Goal: Task Accomplishment & Management: Manage account settings

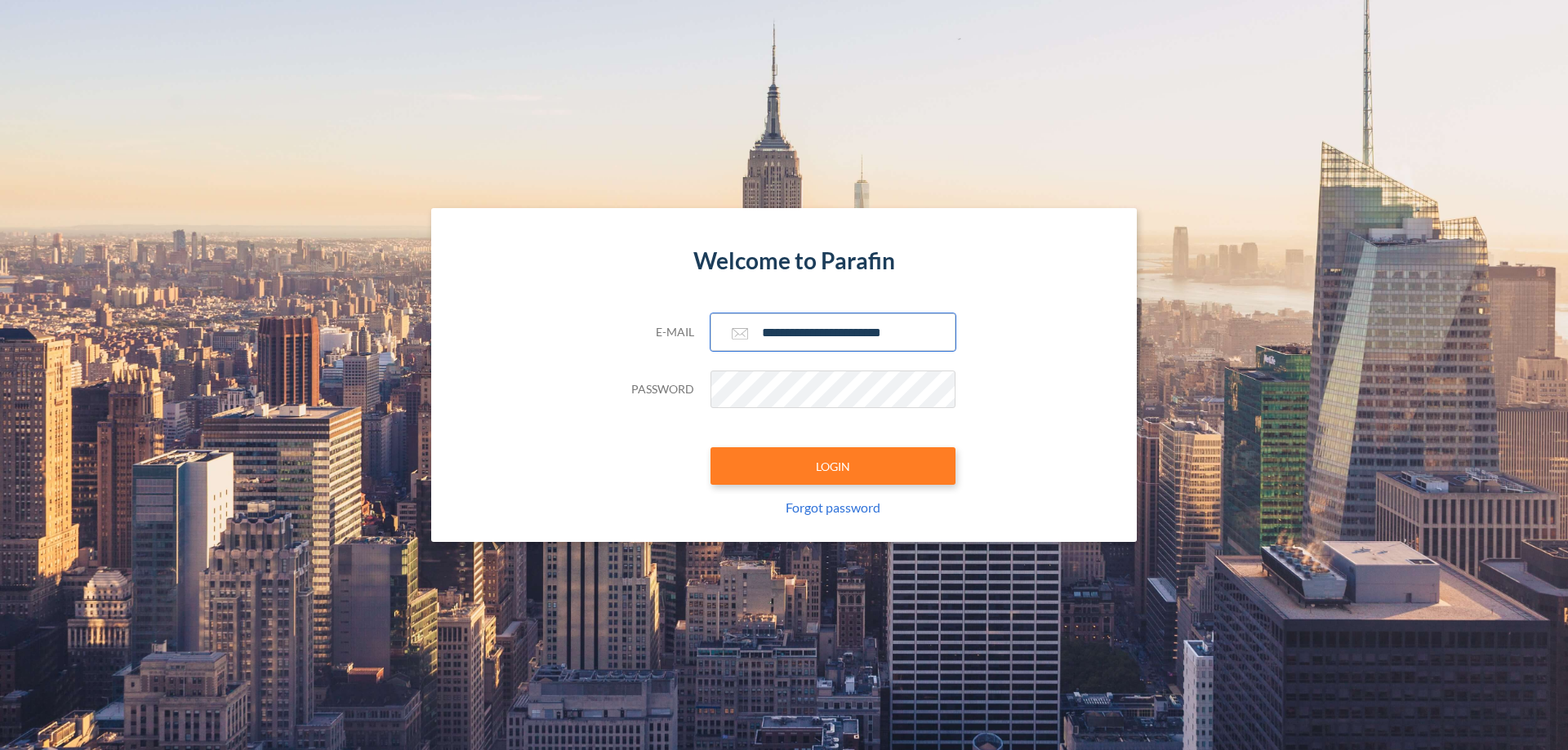
type input "**********"
click at [833, 466] on button "LOGIN" at bounding box center [834, 466] width 245 height 38
